Goal: Information Seeking & Learning: Learn about a topic

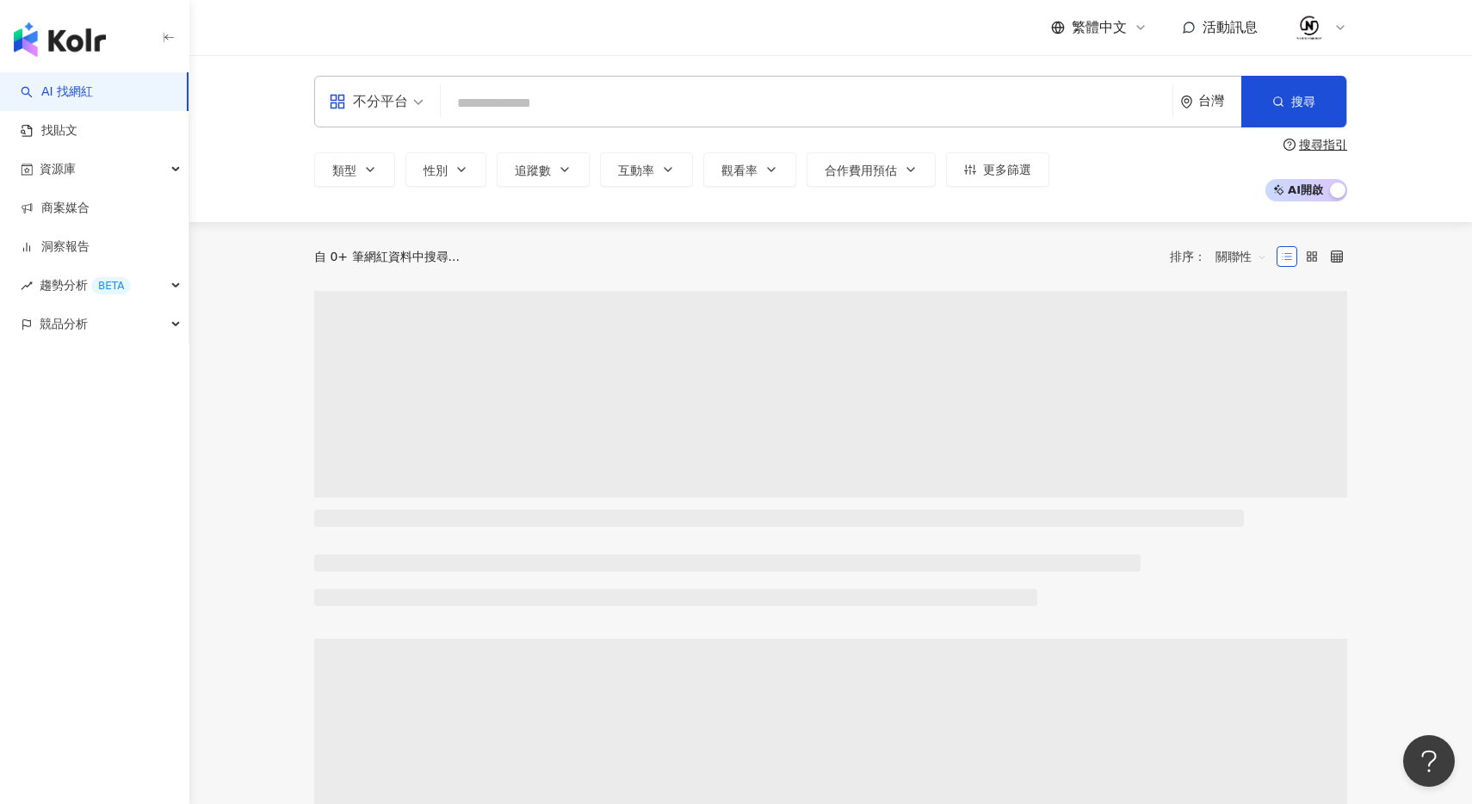
click at [588, 92] on input "search" at bounding box center [807, 103] width 718 height 33
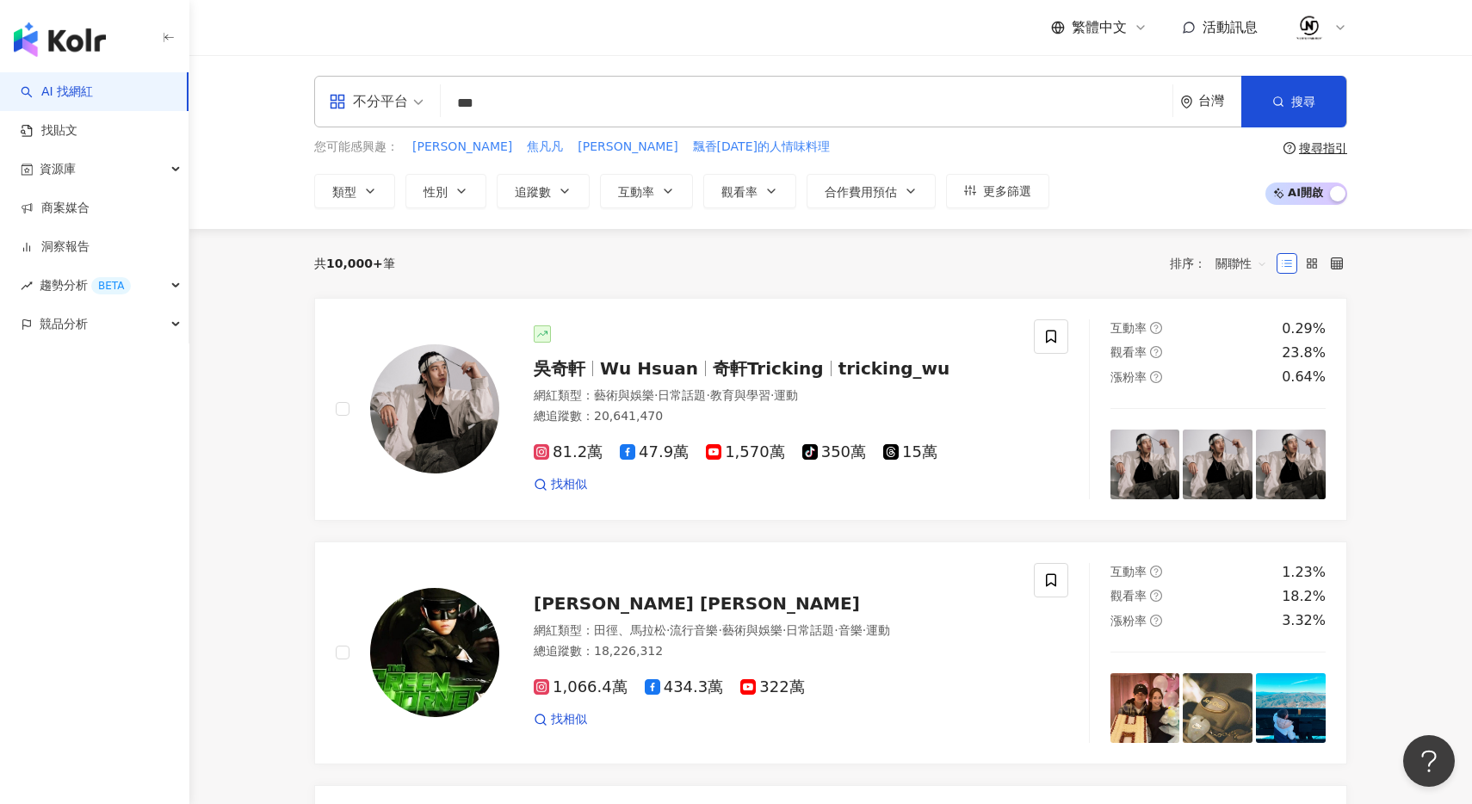
type input "***"
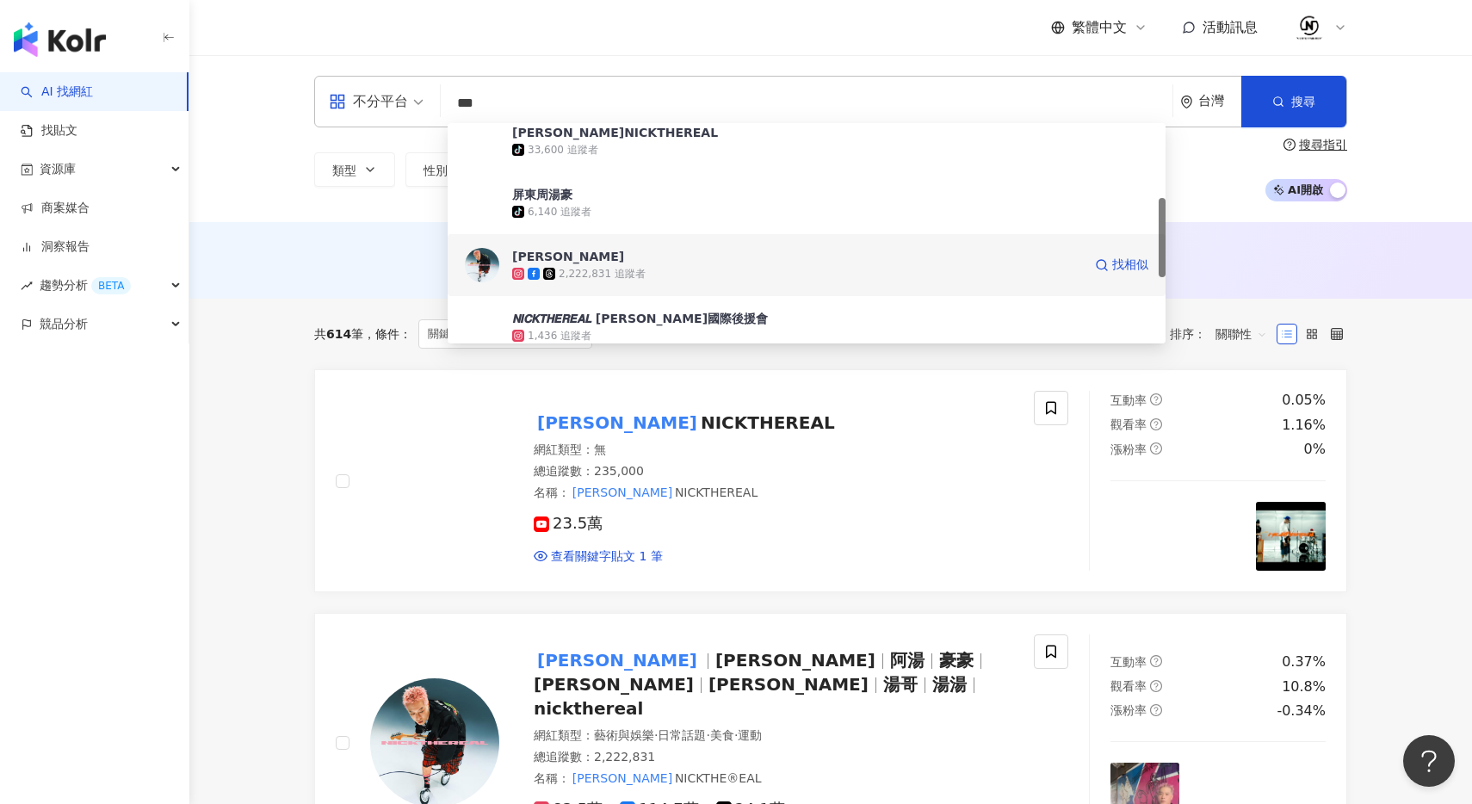
scroll to position [212, 0]
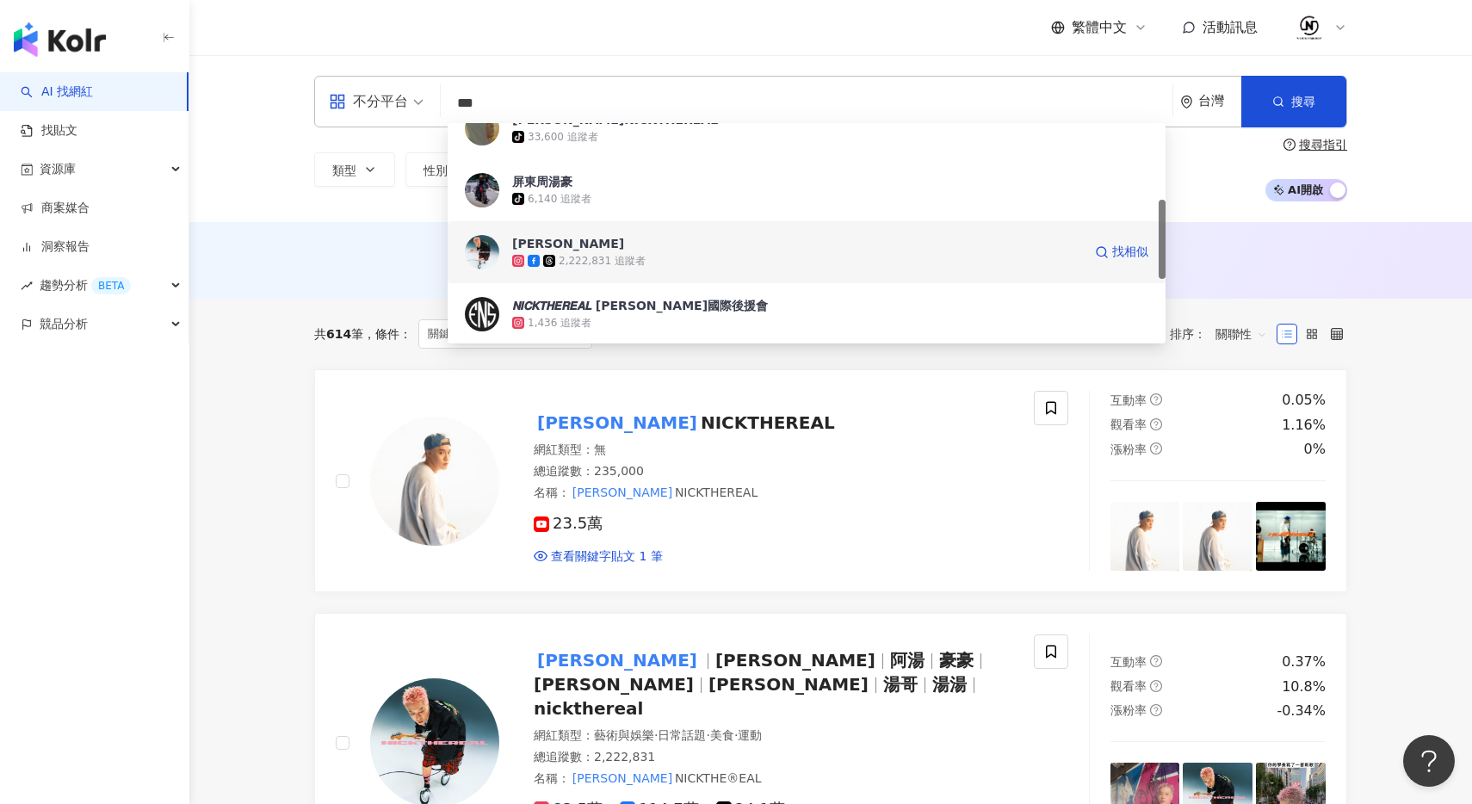
click at [706, 254] on div "2,222,831 追蹤者" at bounding box center [797, 260] width 570 height 17
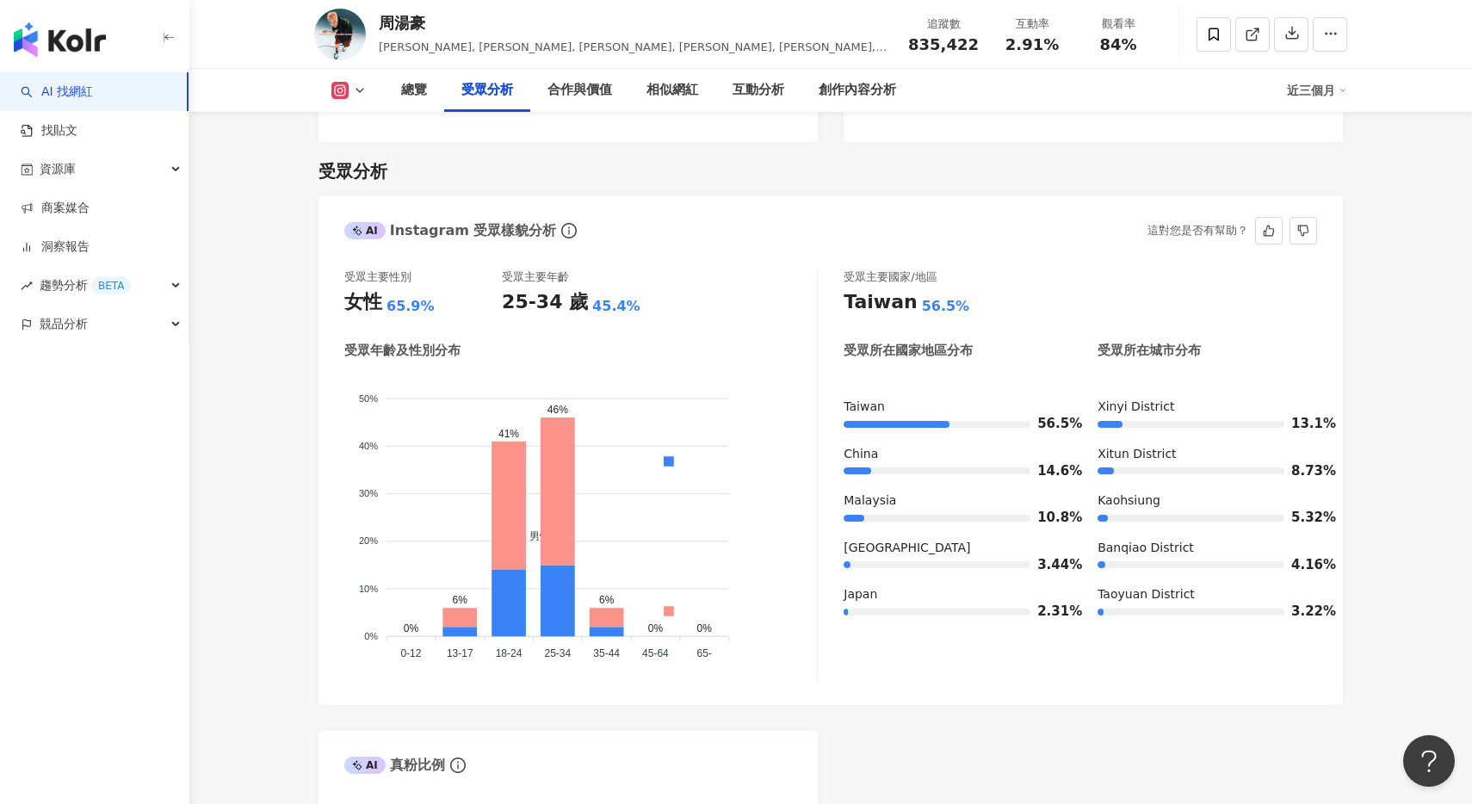
scroll to position [1438, 0]
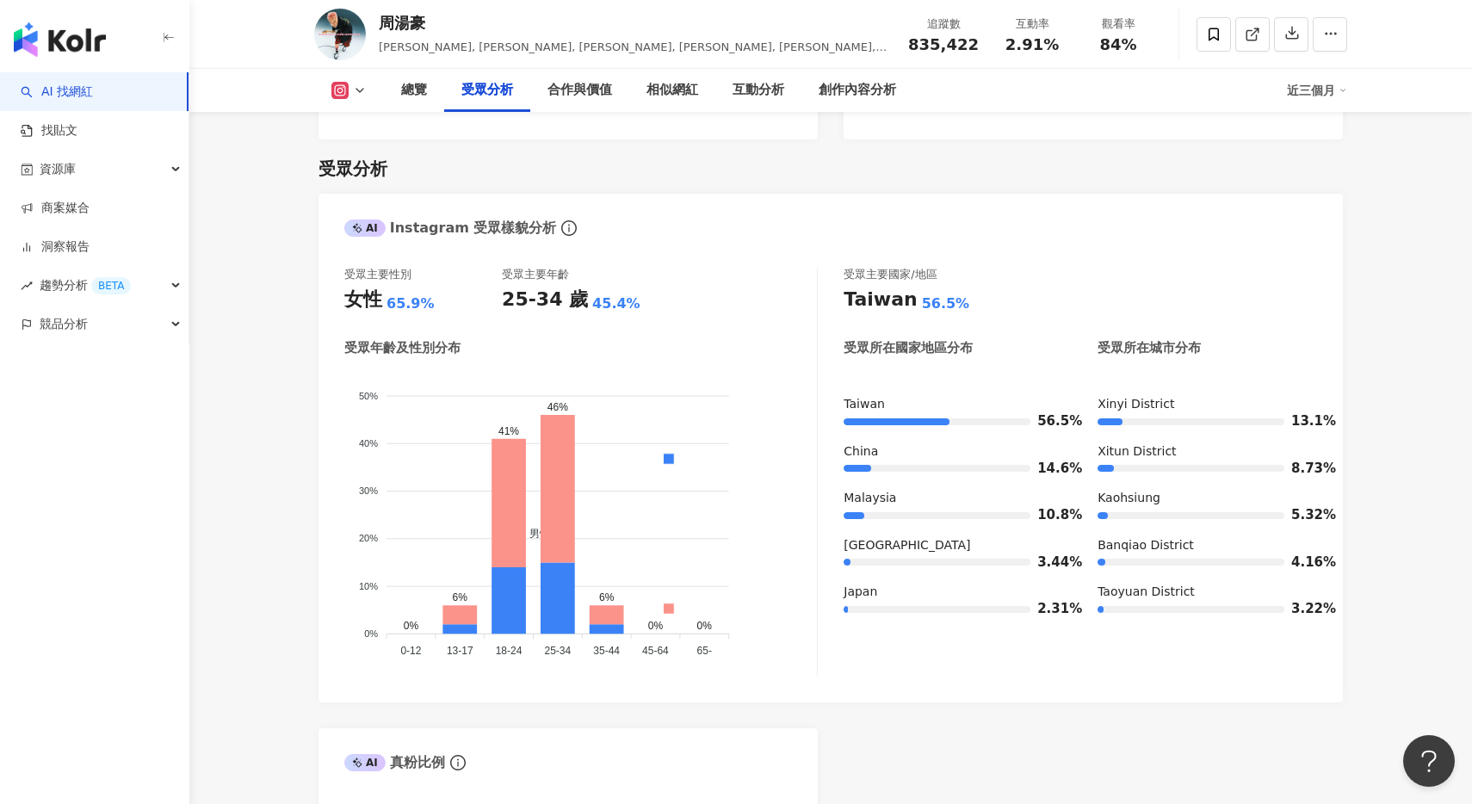
click at [351, 96] on button at bounding box center [349, 90] width 70 height 17
click at [378, 163] on button "Facebook" at bounding box center [369, 162] width 88 height 24
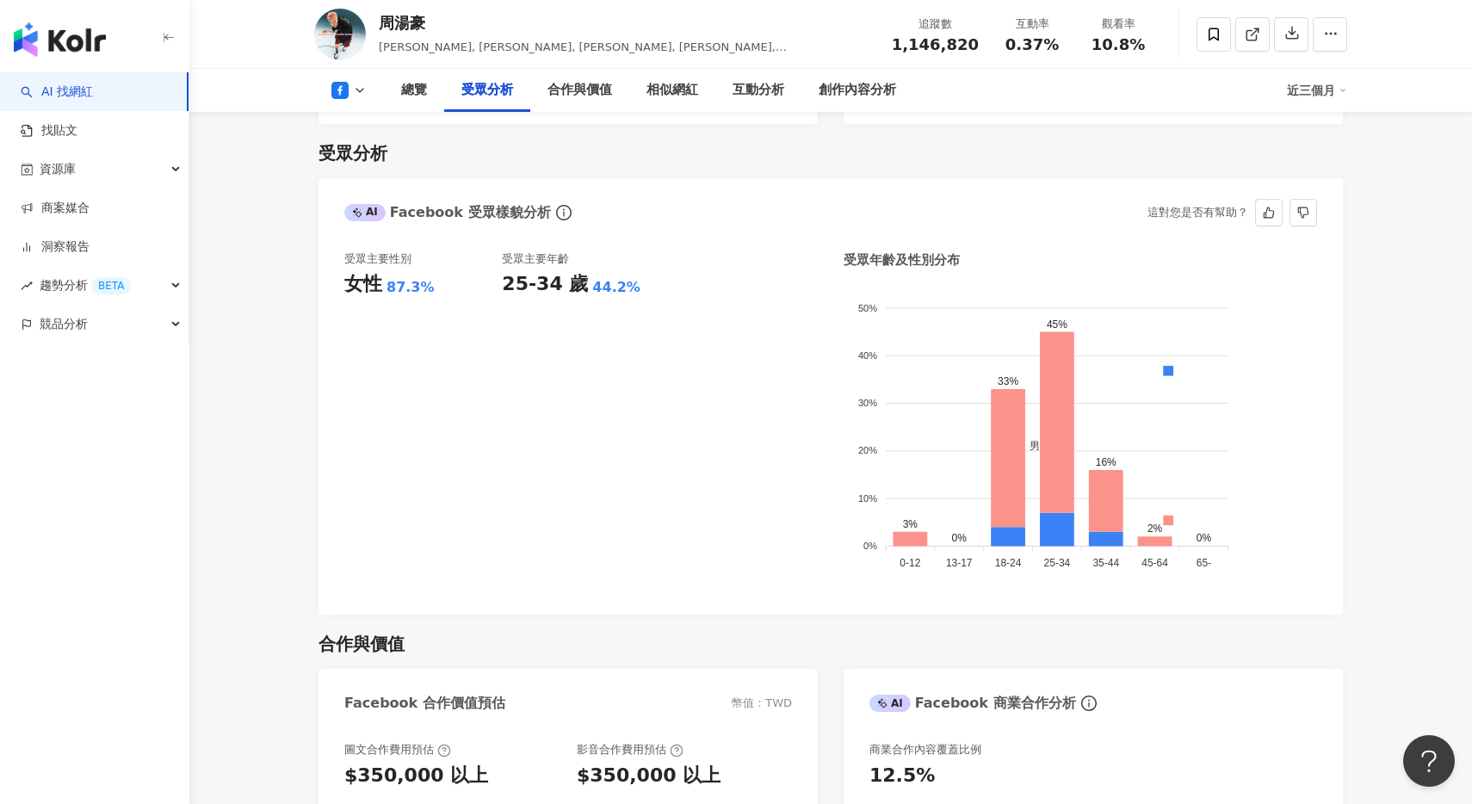
scroll to position [1422, 0]
